Goal: Information Seeking & Learning: Find specific fact

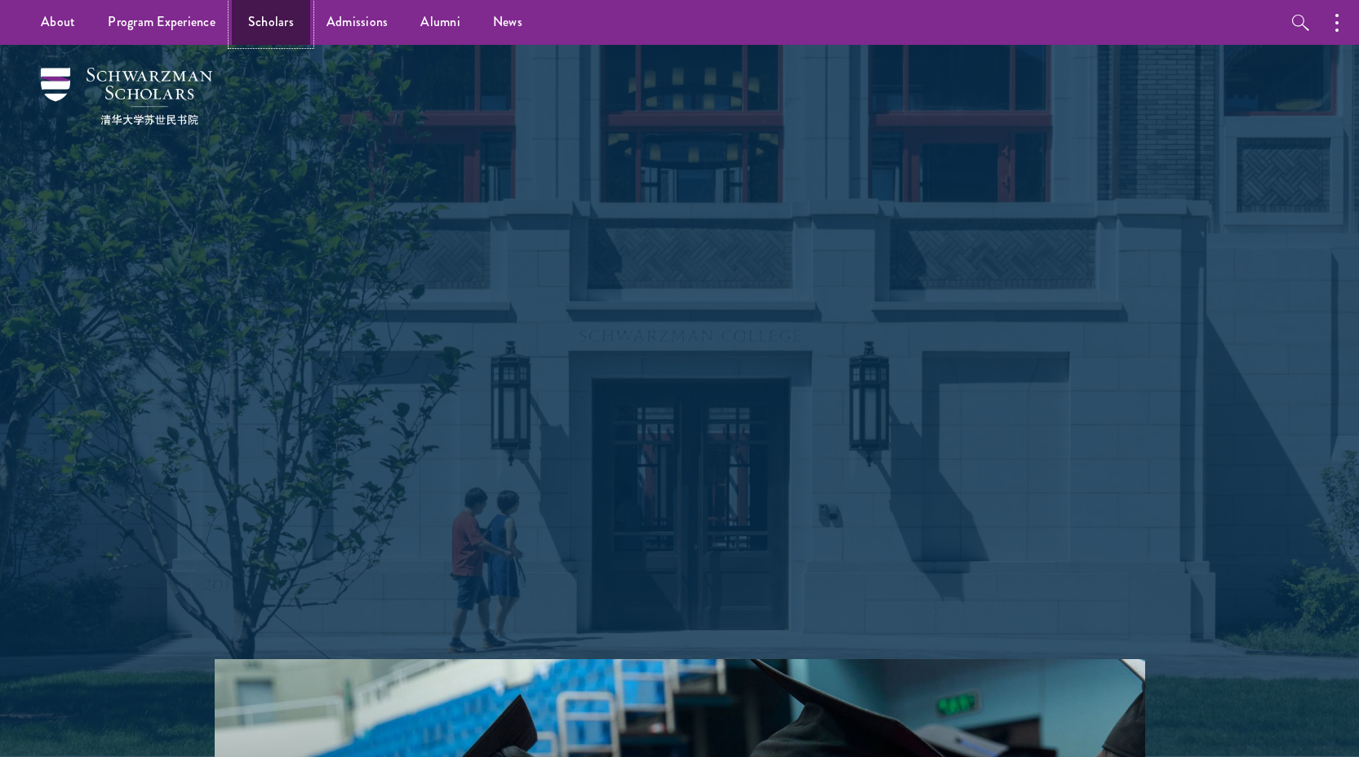
click at [255, 13] on link "Scholars" at bounding box center [271, 22] width 78 height 45
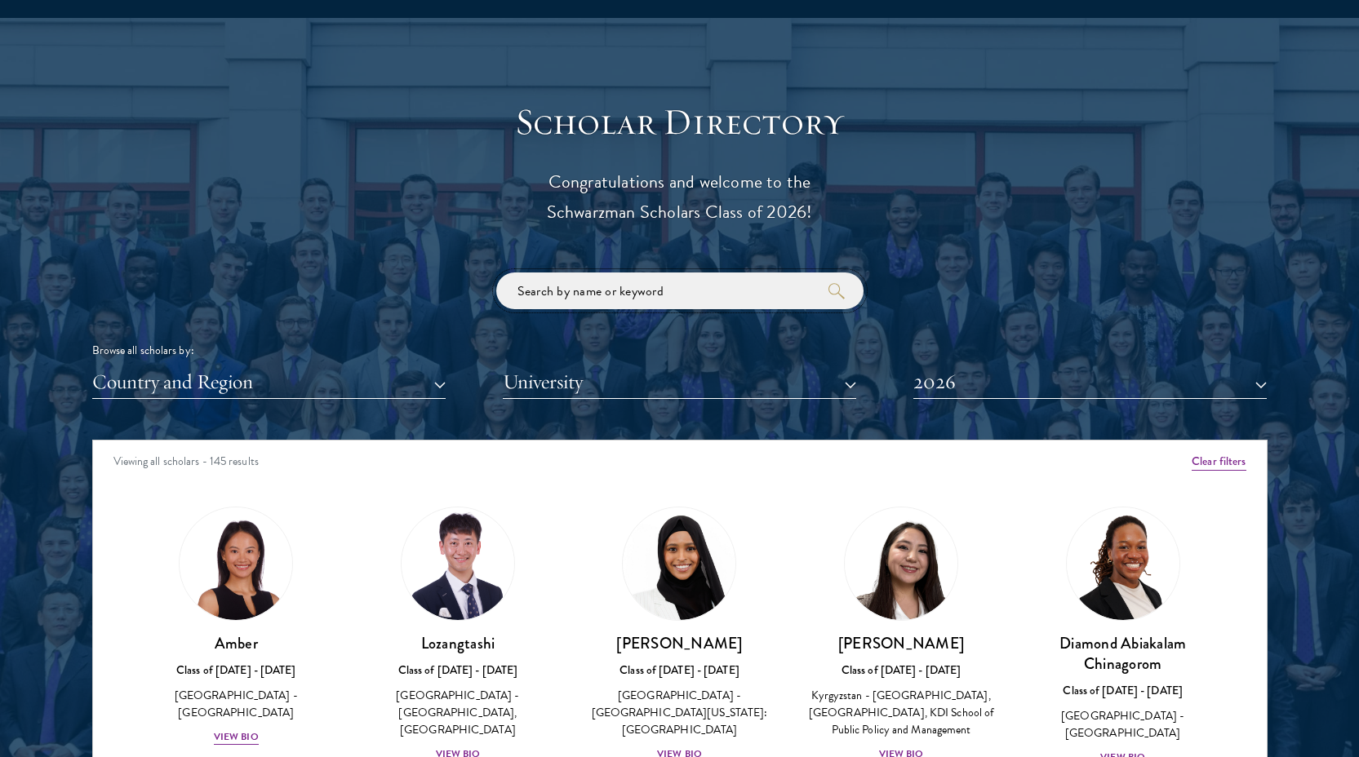
click at [664, 295] on input "search" at bounding box center [679, 291] width 367 height 37
click button "submit" at bounding box center [0, 0] width 0 height 0
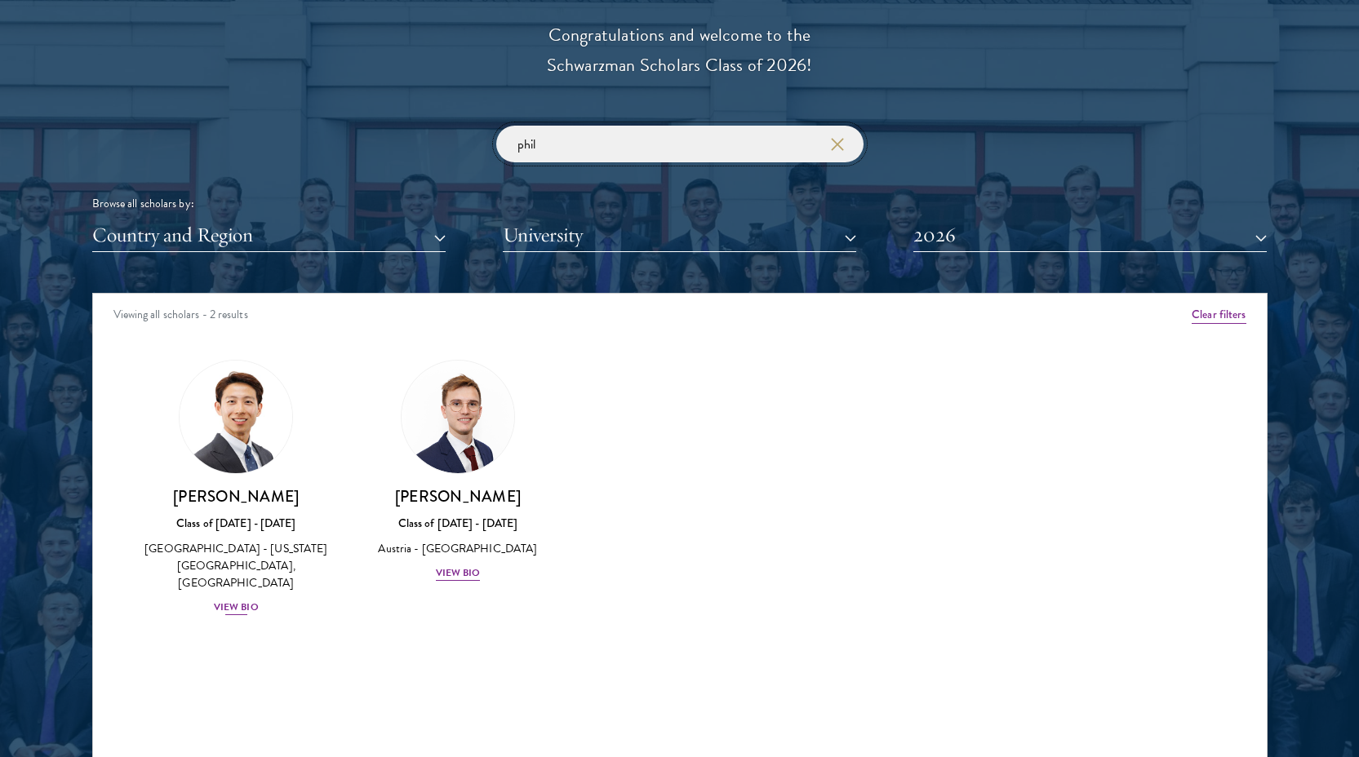
scroll to position [1894, 0]
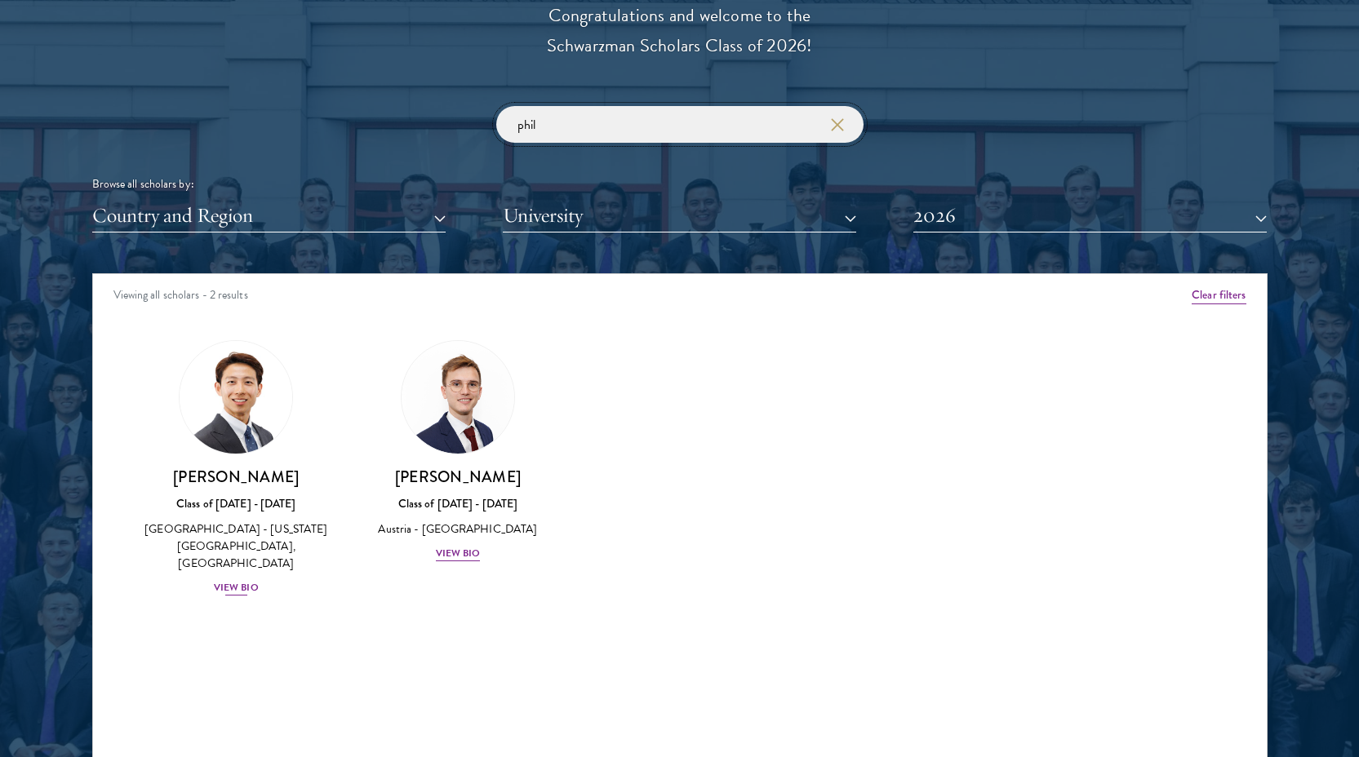
type input "phil"
click at [229, 588] on div "View Bio" at bounding box center [236, 588] width 45 height 16
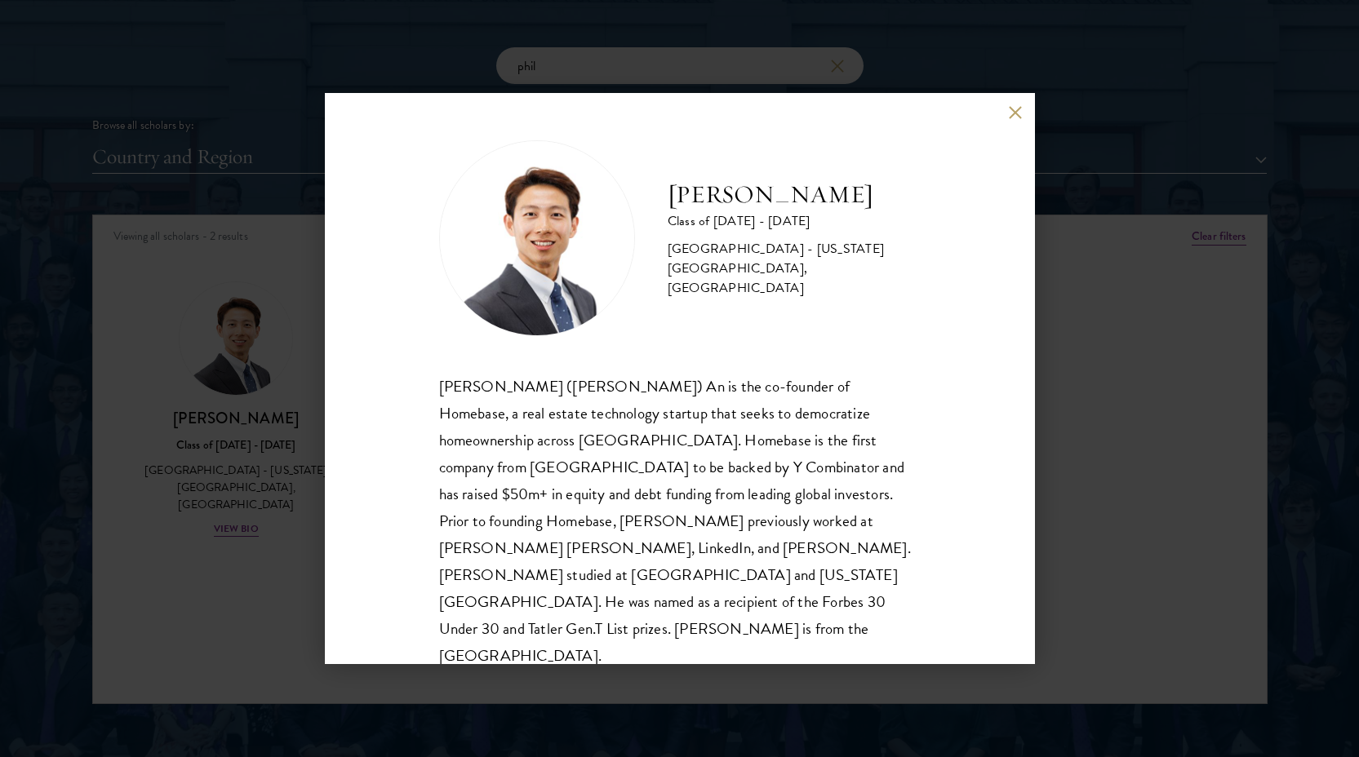
scroll to position [1953, 0]
click at [1015, 116] on button at bounding box center [1016, 112] width 14 height 14
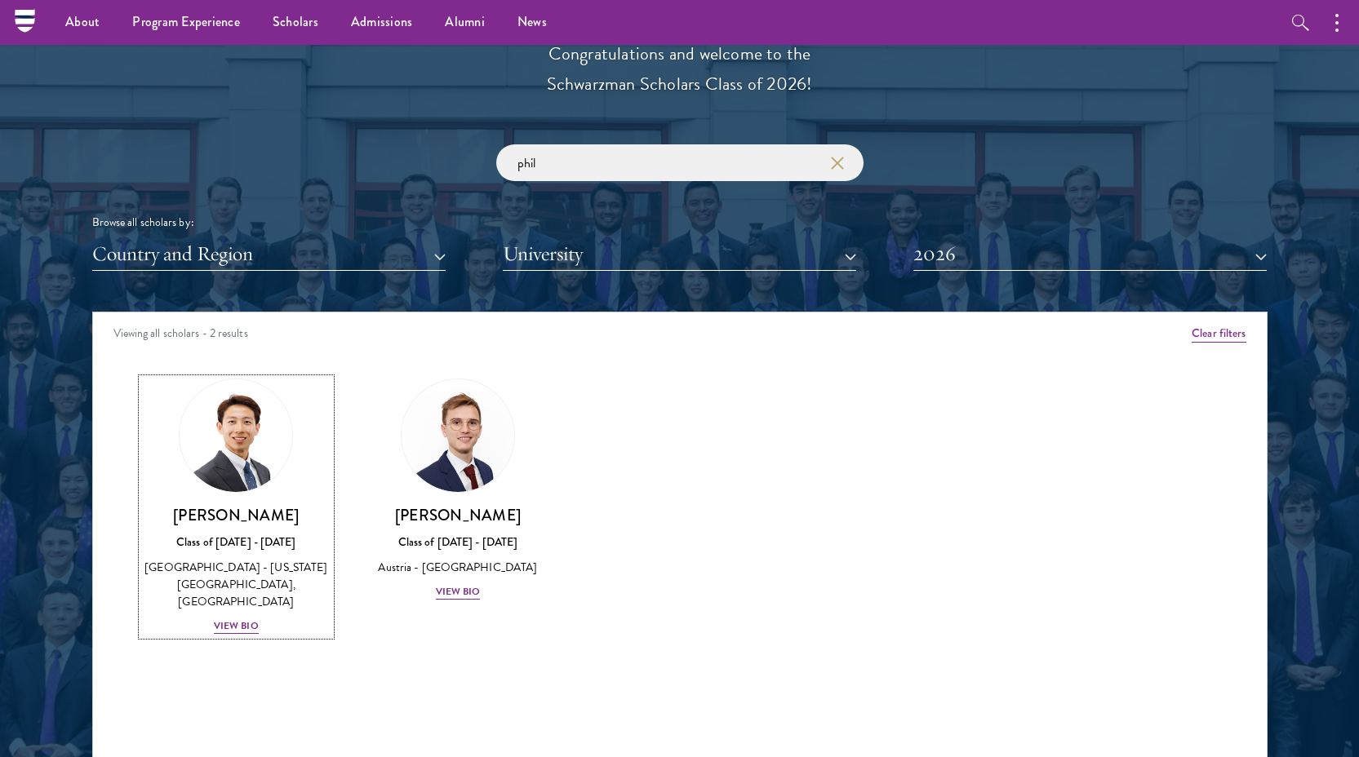
scroll to position [1801, 0]
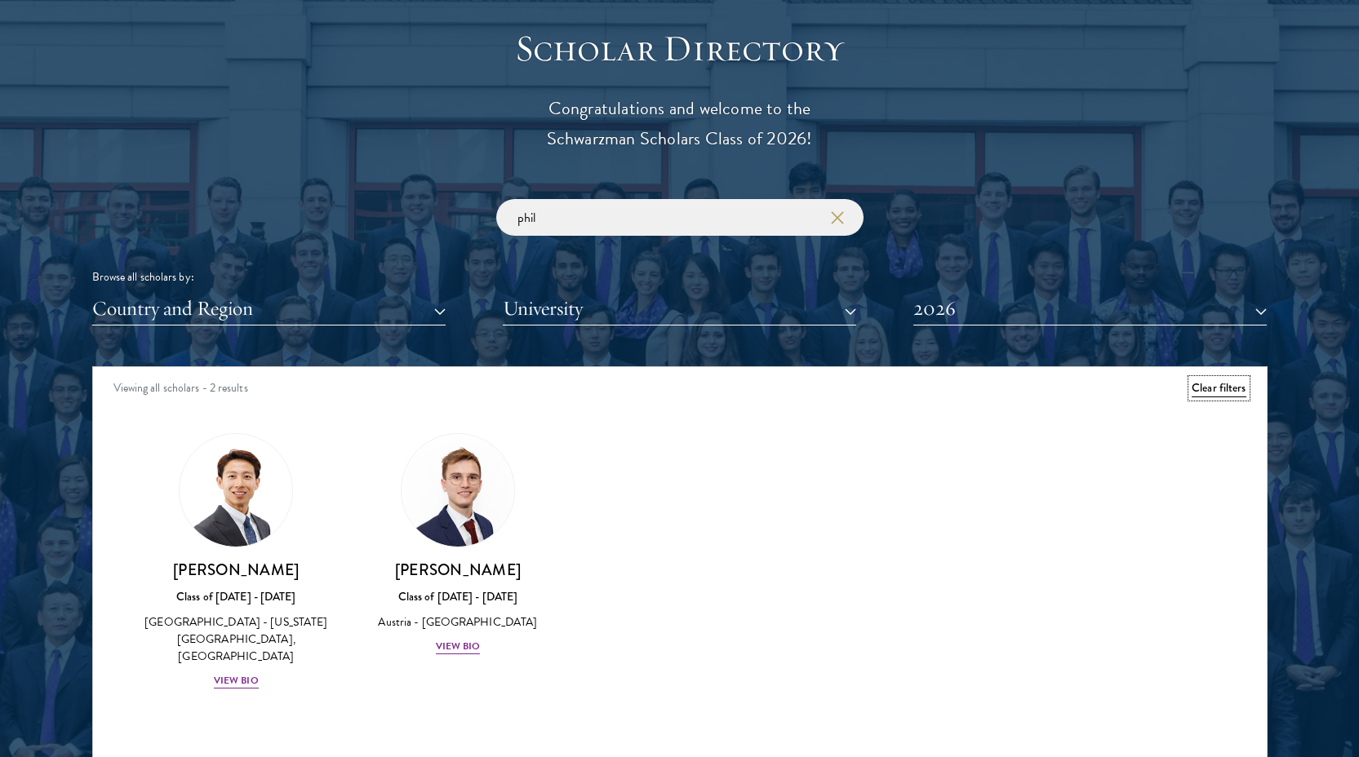
click at [1207, 394] on button "Clear filters" at bounding box center [1219, 389] width 54 height 18
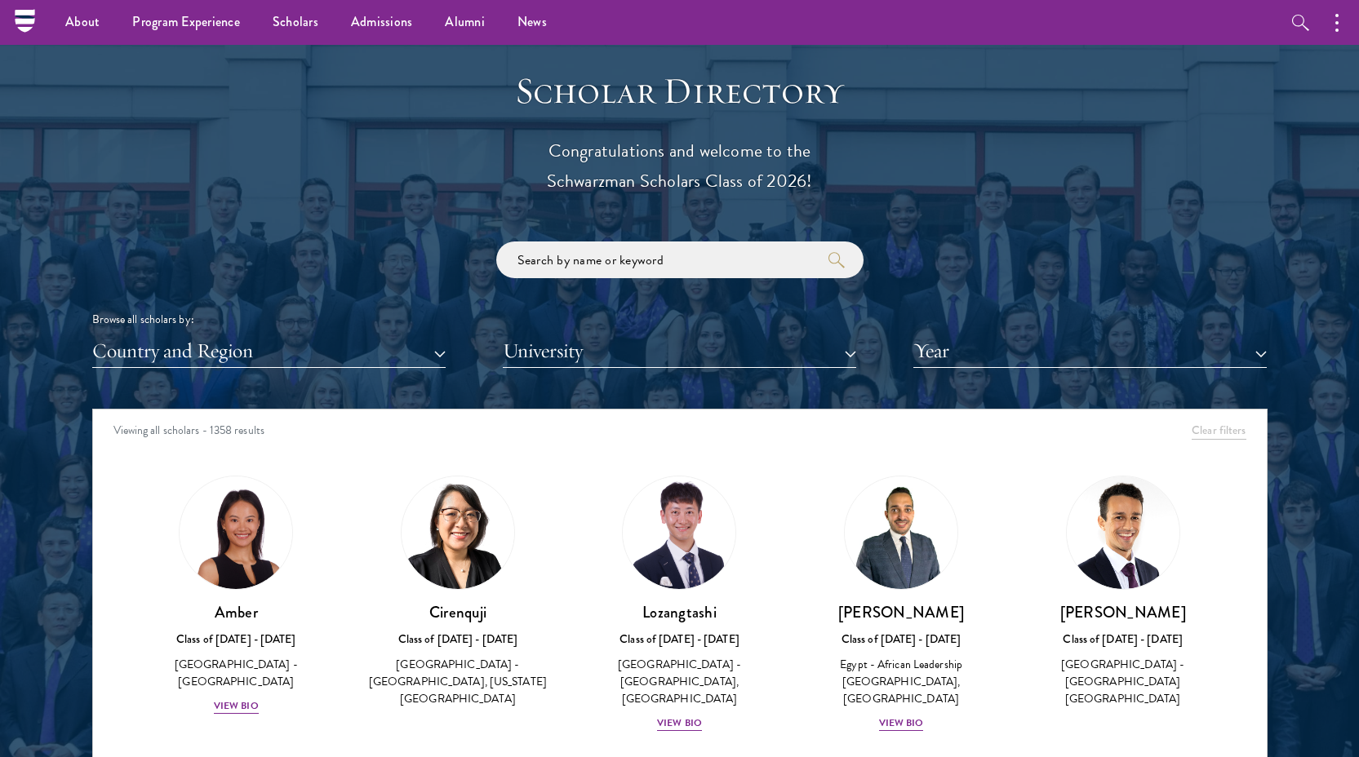
scroll to position [1744, 0]
